Goal: Information Seeking & Learning: Learn about a topic

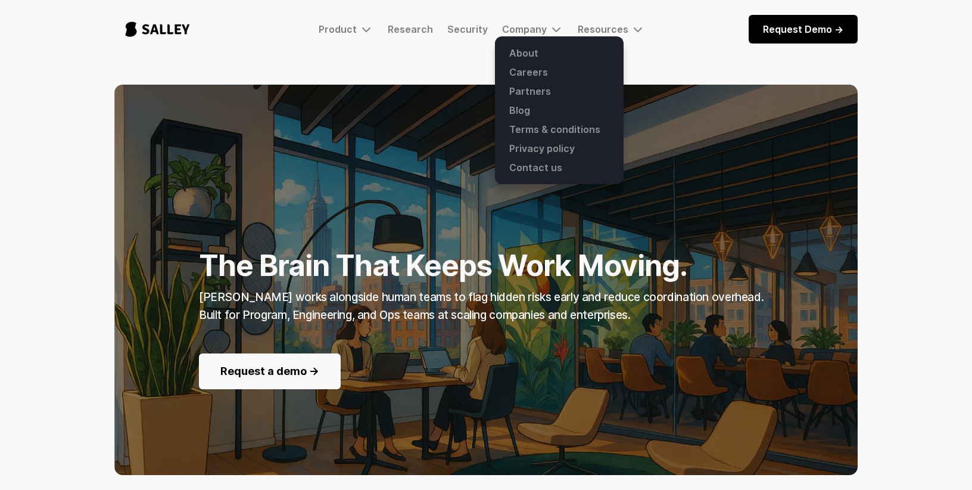
click at [366, 86] on div "The Brain That Keeps Work Moving. [PERSON_NAME] works alongside human teams to …" at bounding box center [485, 280] width 743 height 390
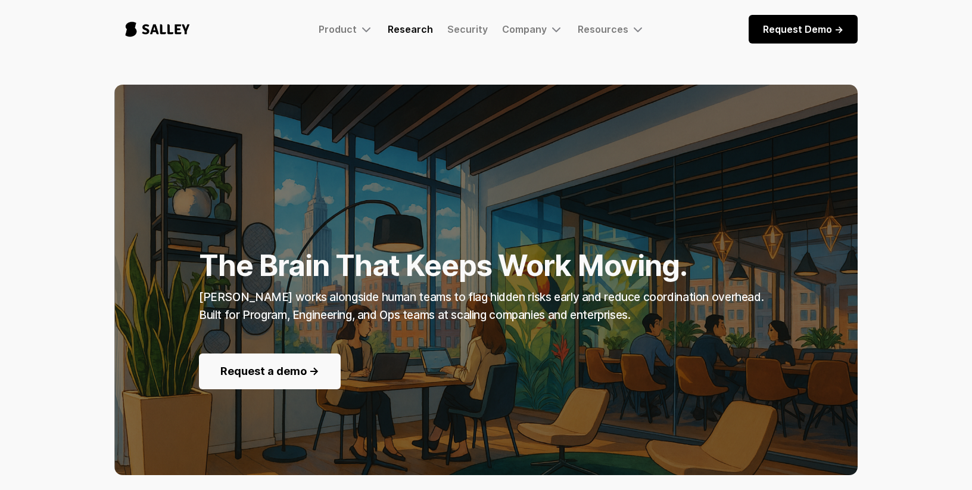
click at [414, 26] on link "Research" at bounding box center [410, 29] width 45 height 12
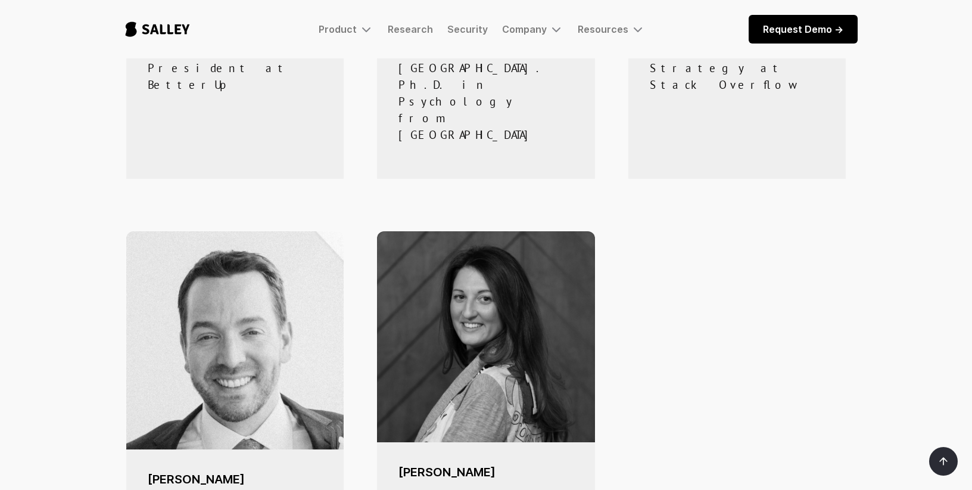
scroll to position [954, 0]
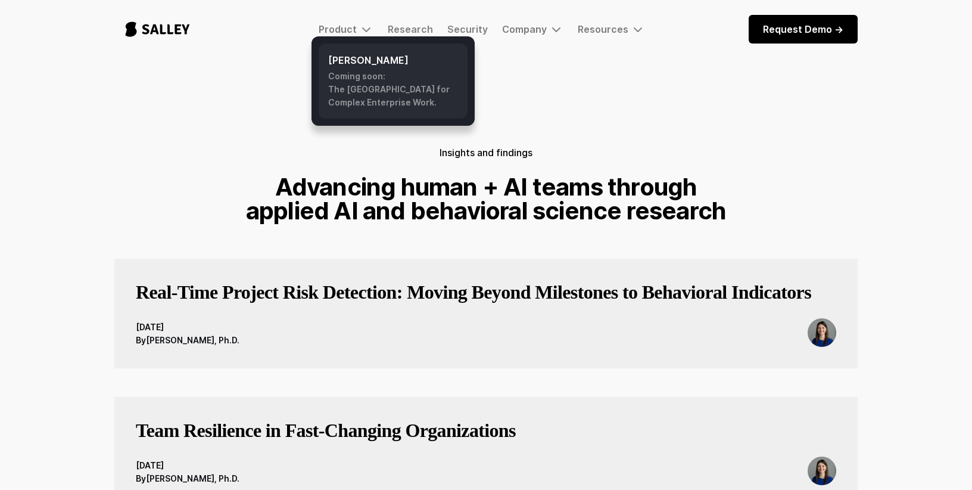
click at [346, 57] on h6 "[PERSON_NAME]" at bounding box center [393, 60] width 130 height 14
